Goal: Task Accomplishment & Management: Manage account settings

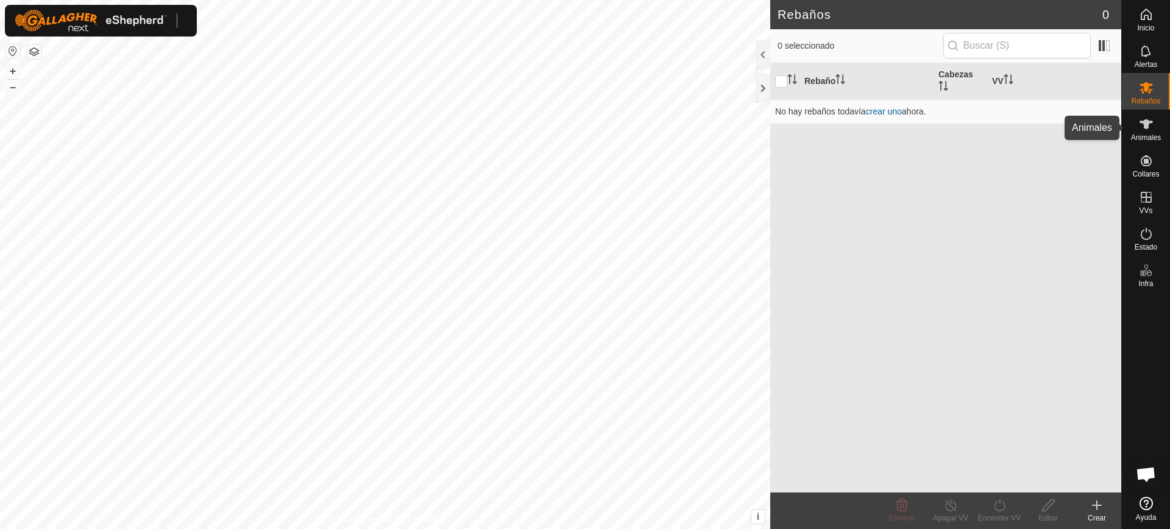
click at [1147, 132] on es-animals-svg-icon at bounding box center [1146, 124] width 22 height 19
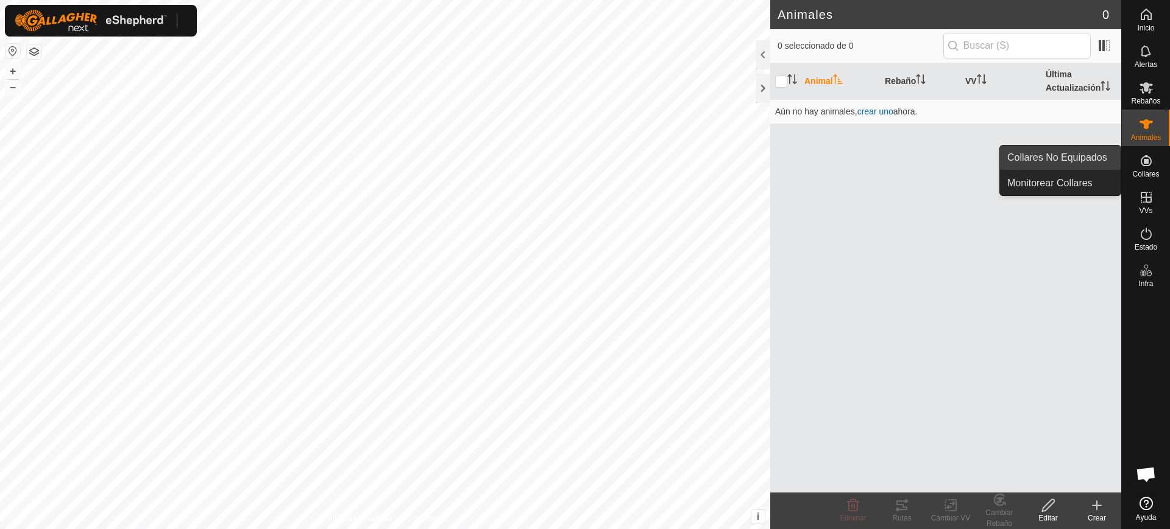
drag, startPoint x: 1148, startPoint y: 160, endPoint x: 1105, endPoint y: 154, distance: 43.1
click at [1148, 161] on icon at bounding box center [1145, 160] width 11 height 11
click at [1083, 149] on link "Collares No Equipados" at bounding box center [1060, 158] width 121 height 24
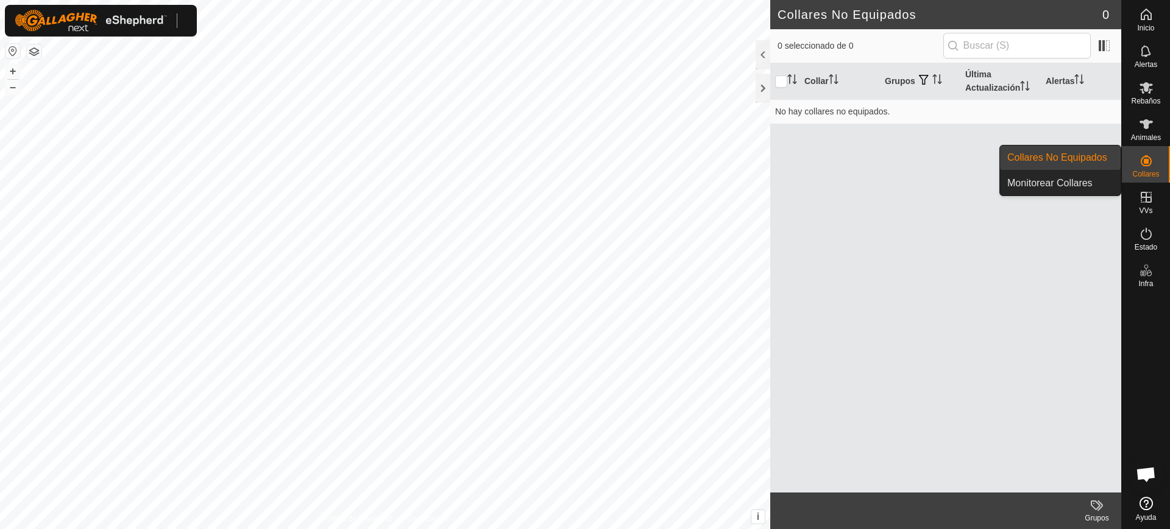
click at [1073, 160] on link "Collares No Equipados" at bounding box center [1060, 158] width 121 height 24
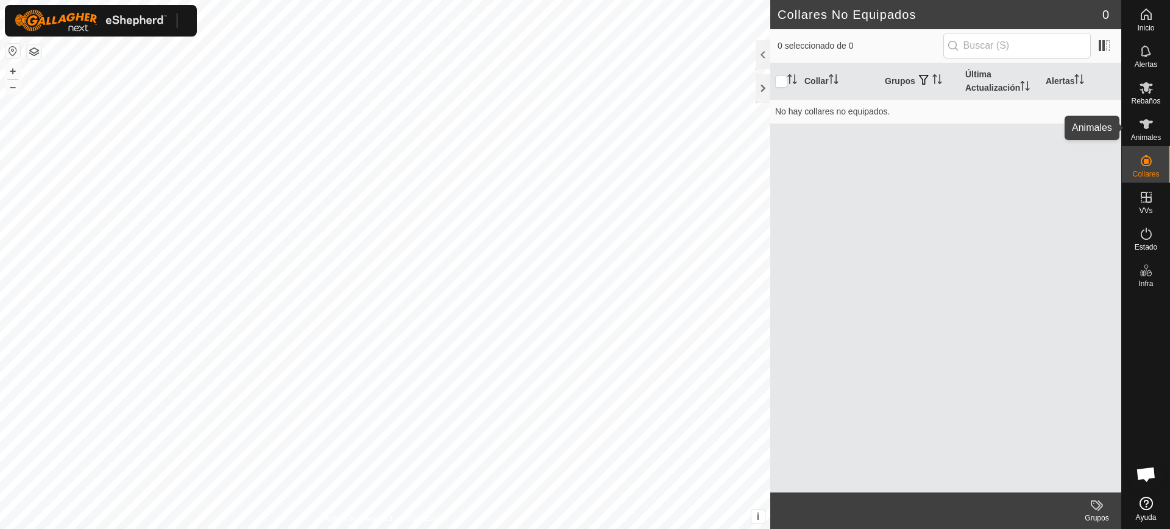
click at [1153, 134] on span "Animales" at bounding box center [1146, 137] width 30 height 7
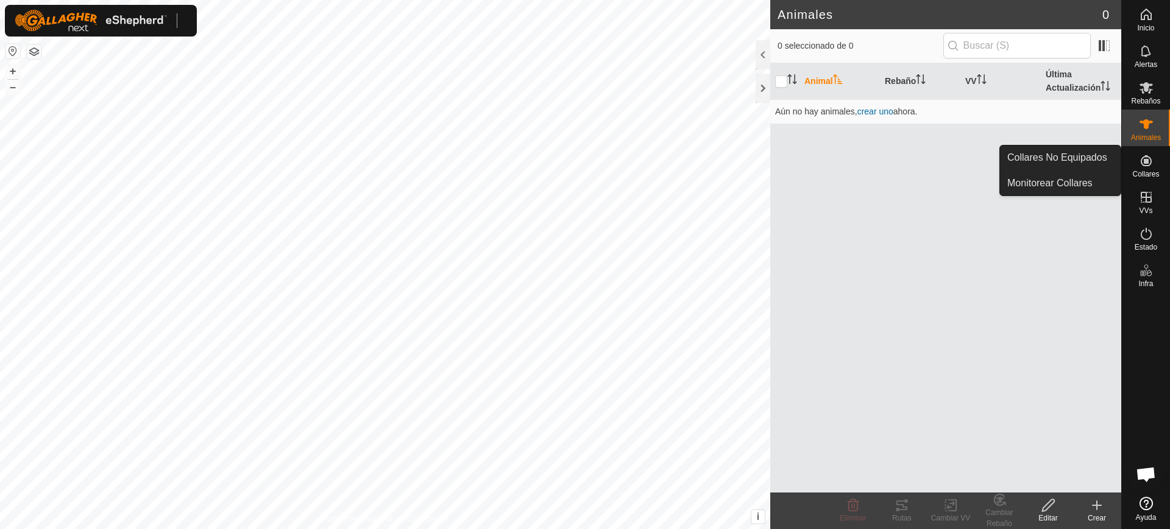
click at [1147, 157] on icon at bounding box center [1145, 160] width 11 height 11
click at [1116, 157] on link "Collares No Equipados" at bounding box center [1060, 158] width 121 height 24
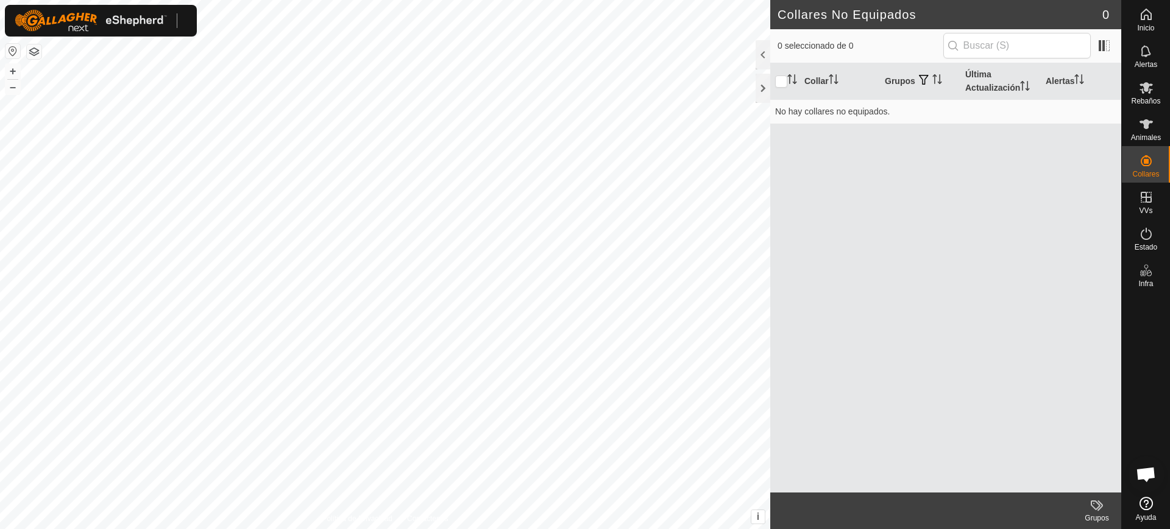
click at [166, 19] on img at bounding box center [91, 21] width 152 height 22
click at [179, 17] on div at bounding box center [101, 21] width 192 height 32
drag, startPoint x: 145, startPoint y: 17, endPoint x: 101, endPoint y: 17, distance: 43.9
click at [144, 17] on img at bounding box center [91, 21] width 152 height 22
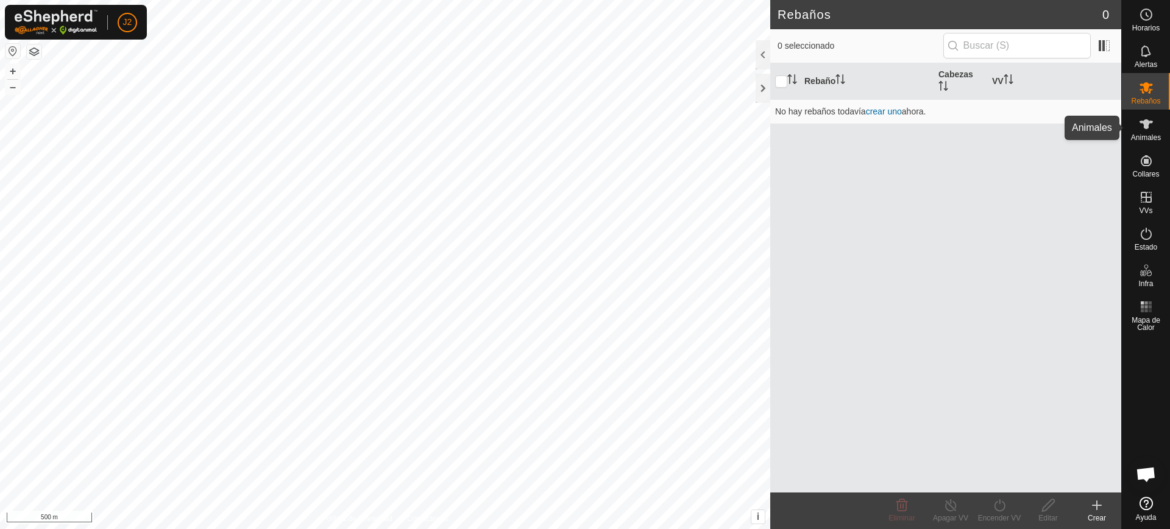
click at [1154, 129] on es-animals-svg-icon at bounding box center [1146, 124] width 22 height 19
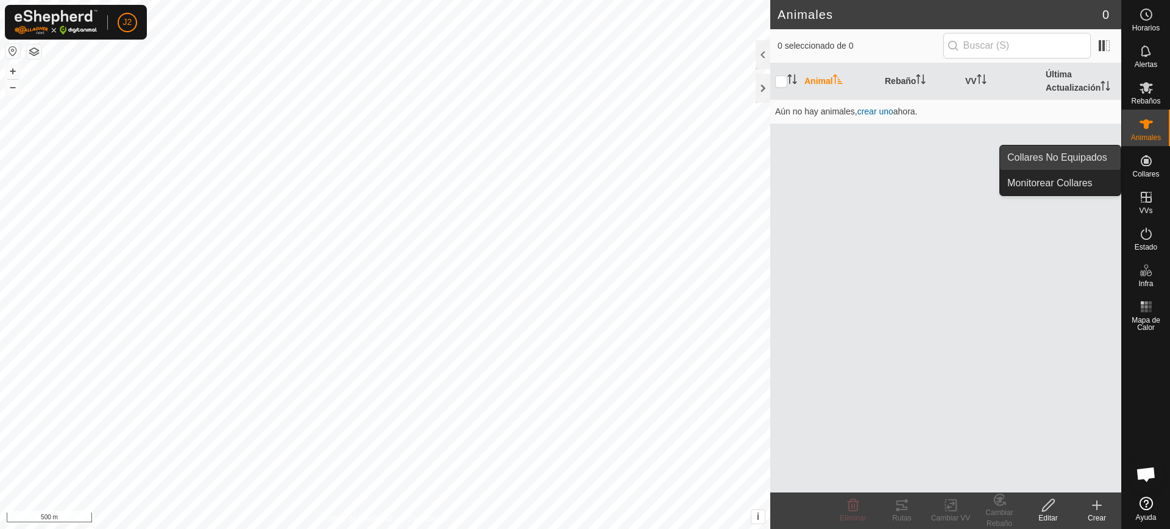
click at [1108, 158] on link "Collares No Equipados" at bounding box center [1060, 158] width 121 height 24
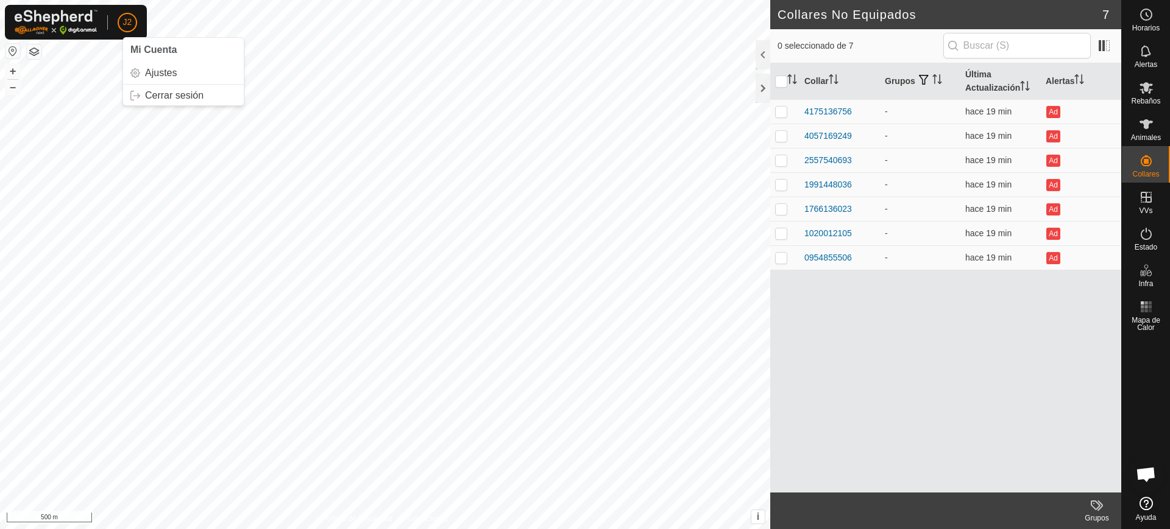
click at [125, 19] on span "J2" at bounding box center [127, 22] width 9 height 13
click at [152, 96] on link "Cerrar sesión" at bounding box center [183, 95] width 121 height 19
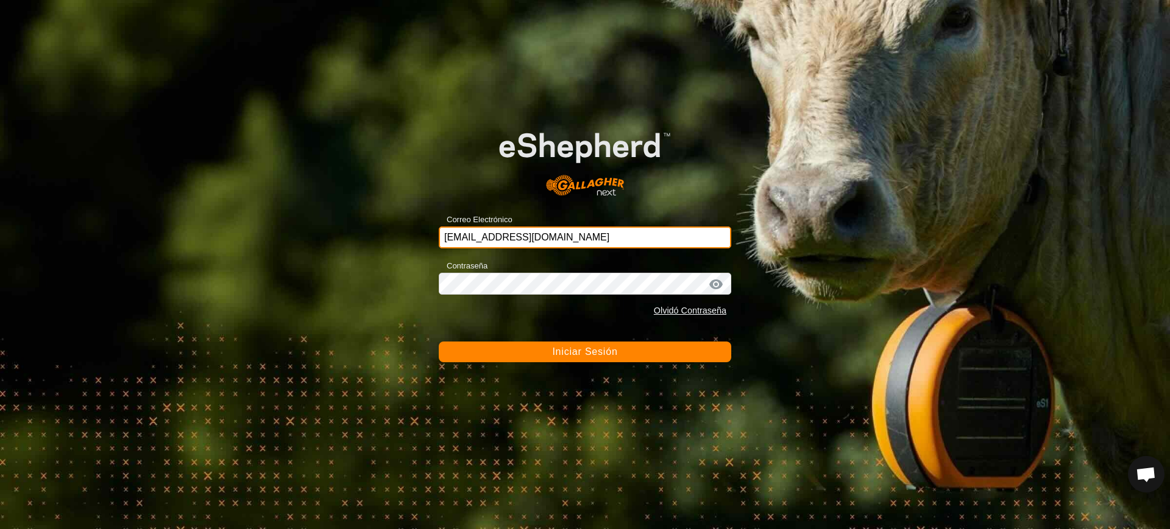
click at [637, 238] on input "[EMAIL_ADDRESS][DOMAIN_NAME]" at bounding box center [585, 238] width 292 height 22
type input "ccallejero@digitanimal.com"
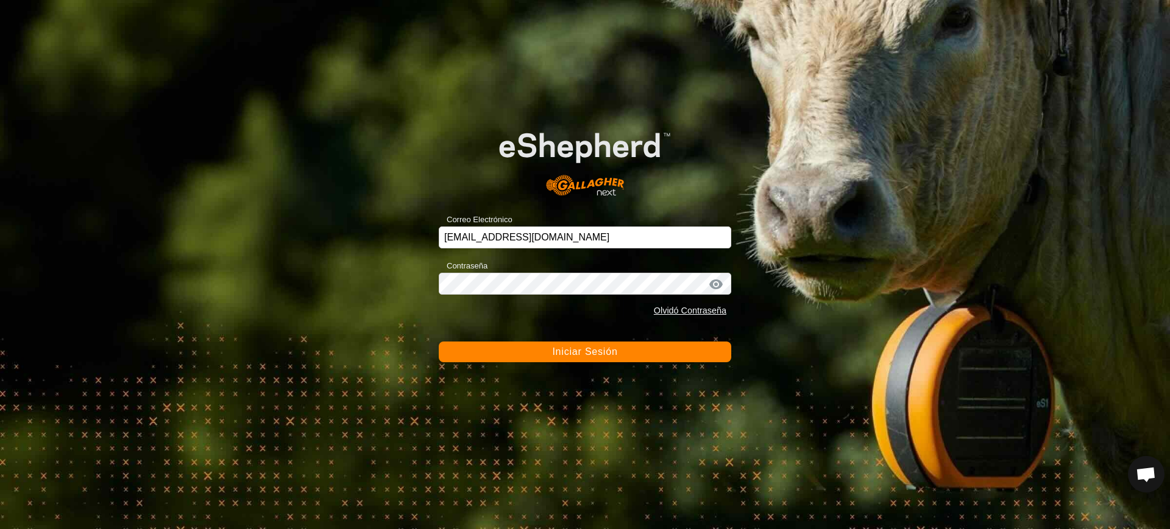
click at [648, 342] on button "Iniciar Sesión" at bounding box center [585, 352] width 292 height 21
